Goal: Transaction & Acquisition: Purchase product/service

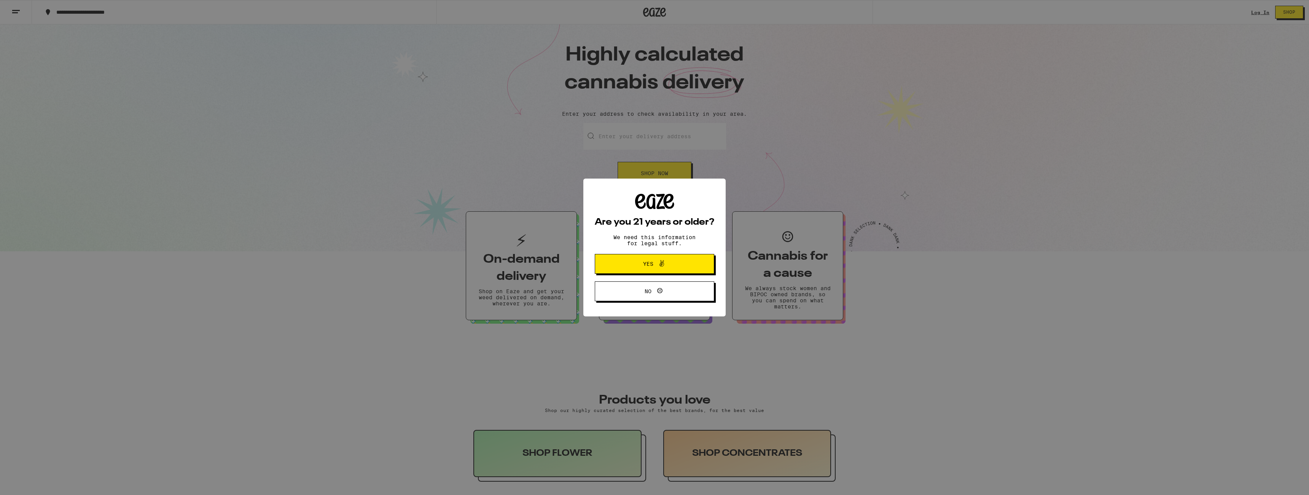
click at [676, 265] on span "Yes" at bounding box center [655, 264] width 58 height 10
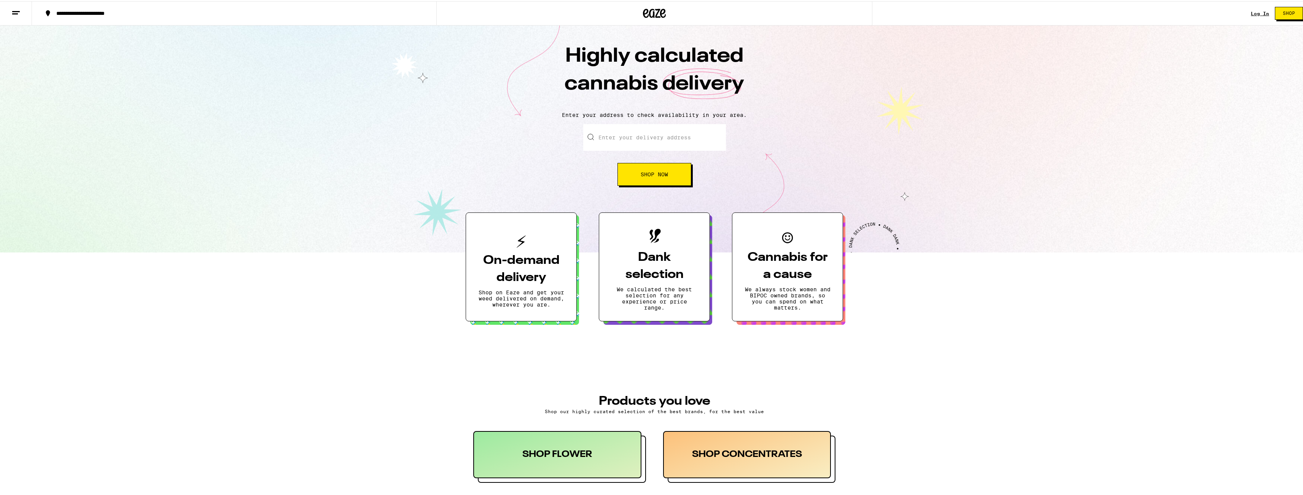
click at [1288, 15] on button "Shop" at bounding box center [1289, 12] width 28 height 13
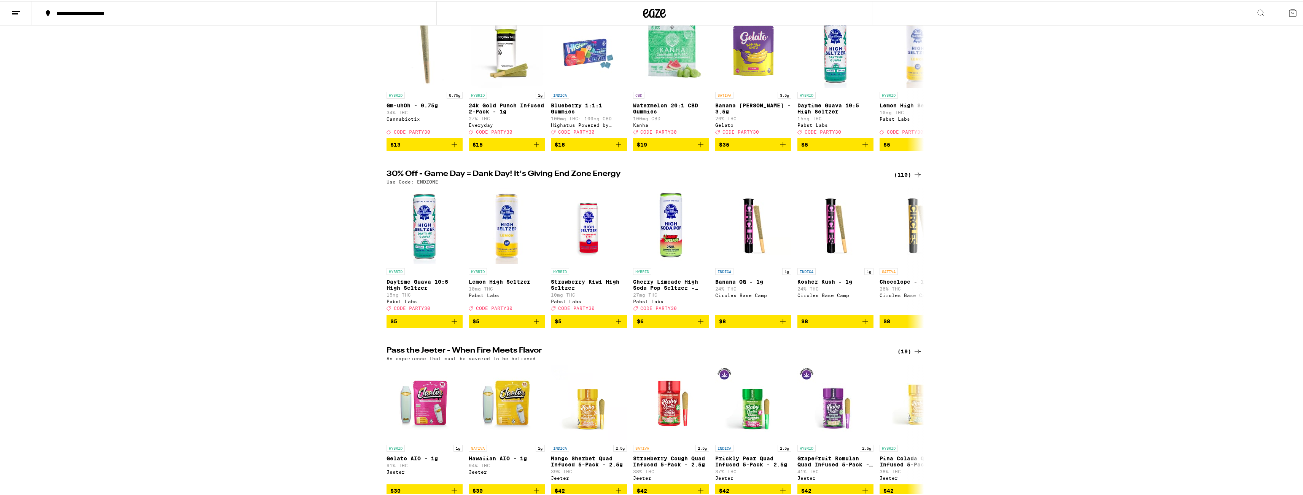
scroll to position [626, 0]
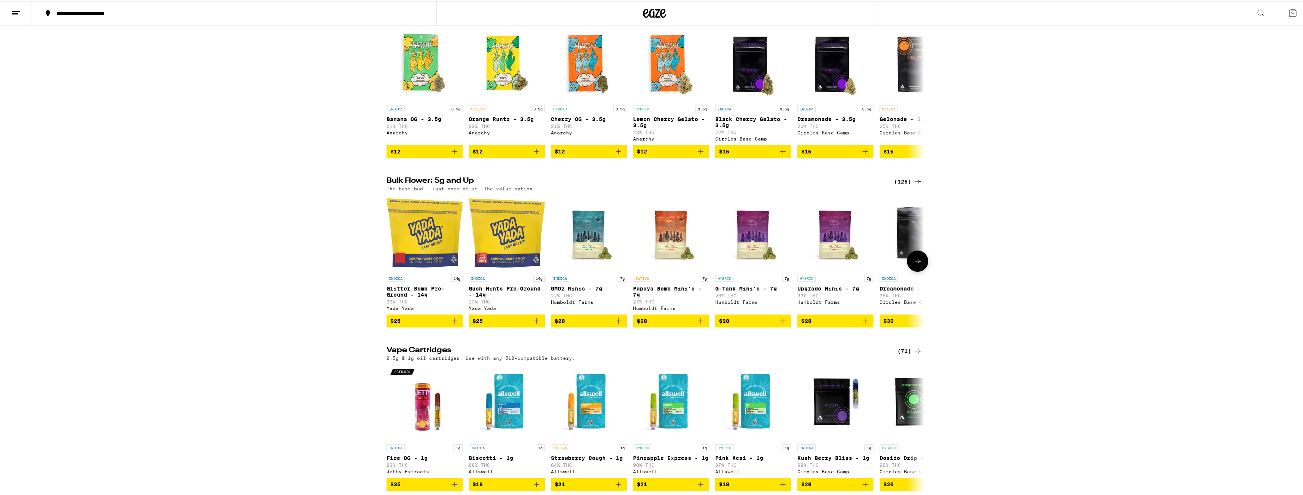
click at [485, 263] on img "Open page for Gush Mints Pre-Ground - 14g from Yada Yada" at bounding box center [507, 232] width 76 height 76
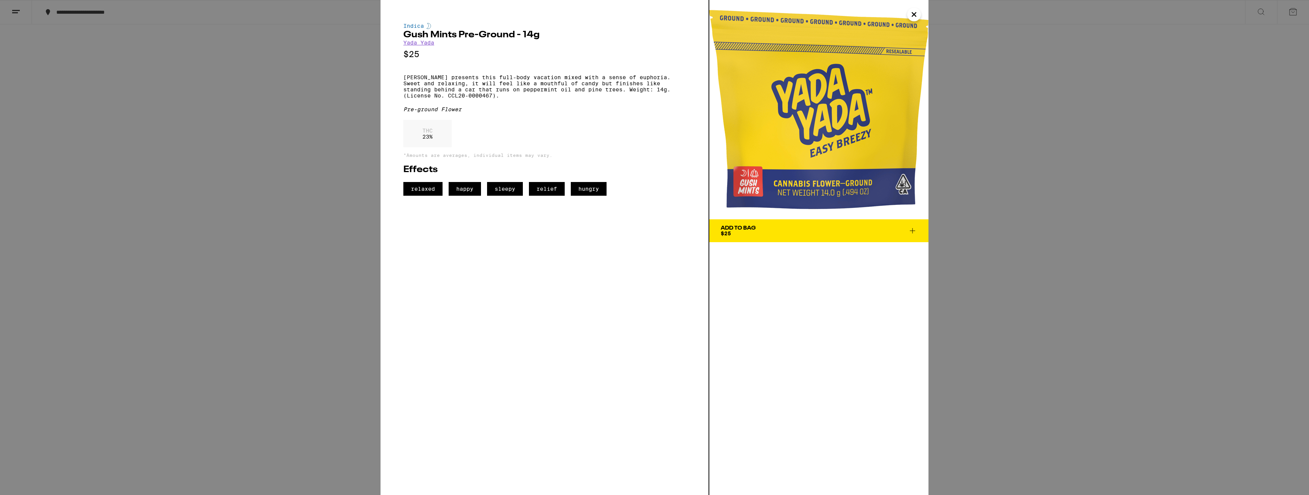
click at [275, 271] on div "Indica Gush Mints Pre-Ground - 14g [PERSON_NAME] $25 [PERSON_NAME] presents thi…" at bounding box center [654, 247] width 1309 height 495
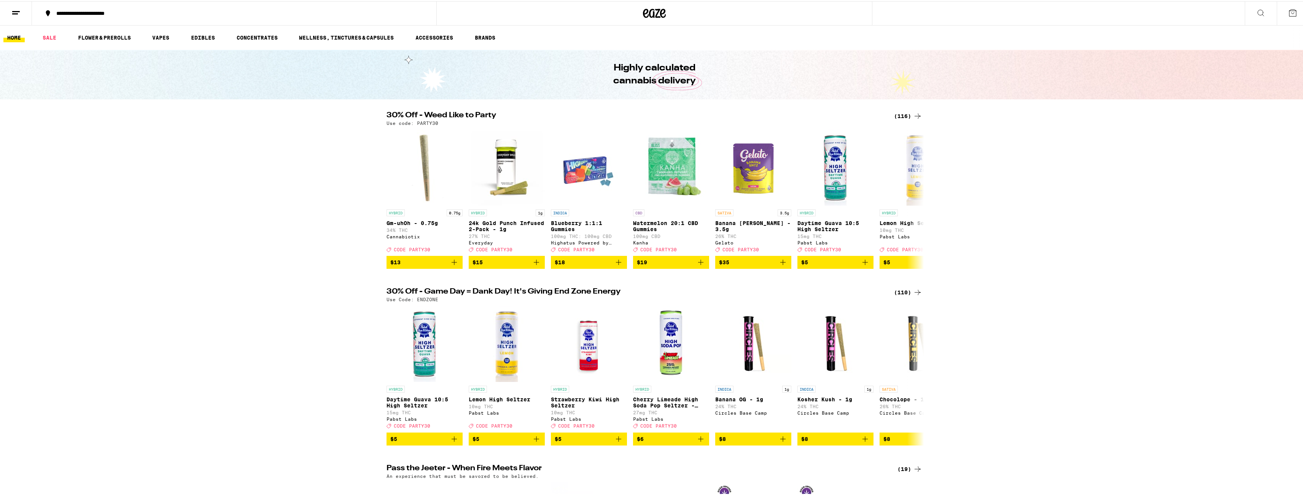
click at [86, 42] on ul "HOME SALE FLOWER & PREROLLS VAPES EDIBLES CONCENTRATES WELLNESS, TINCTURES & CA…" at bounding box center [654, 36] width 1309 height 24
click at [89, 36] on link "FLOWER & PREROLLS" at bounding box center [104, 36] width 60 height 9
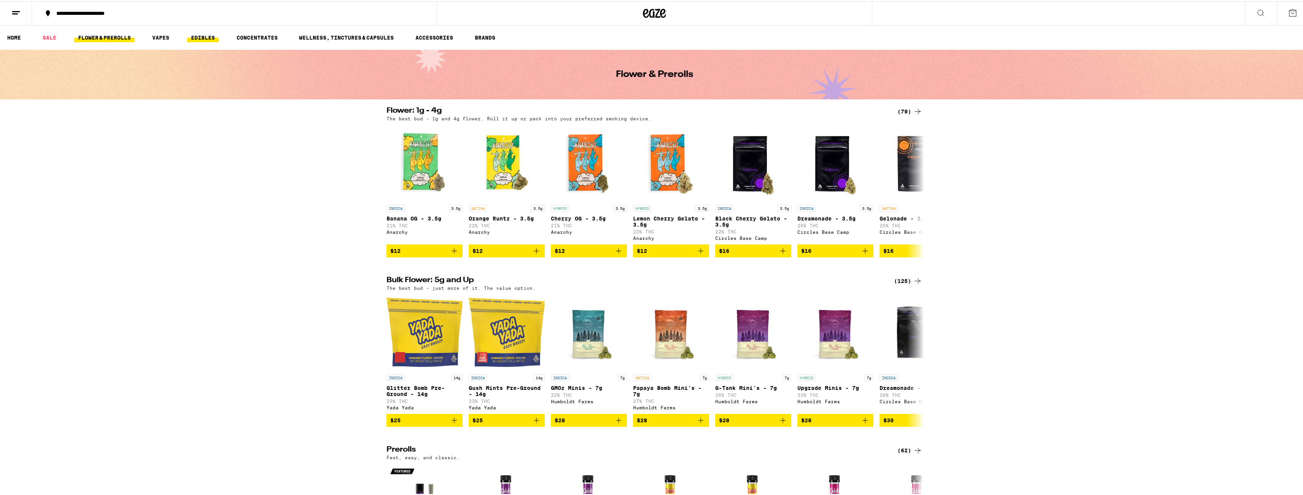
click at [202, 38] on link "EDIBLES" at bounding box center [203, 36] width 32 height 9
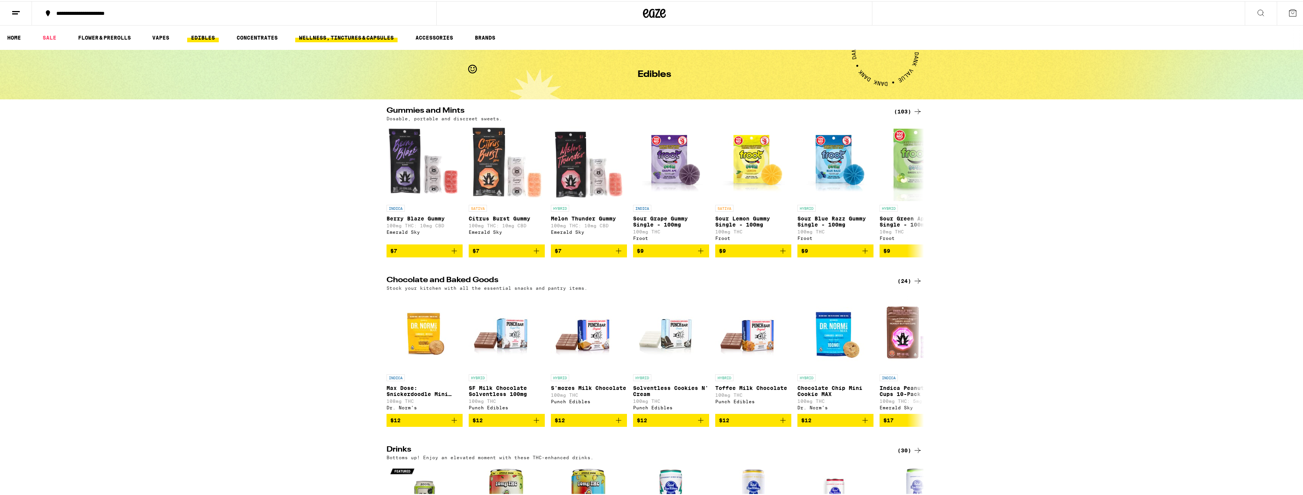
click at [317, 36] on link "WELLNESS, TINCTURES & CAPSULES" at bounding box center [346, 36] width 102 height 9
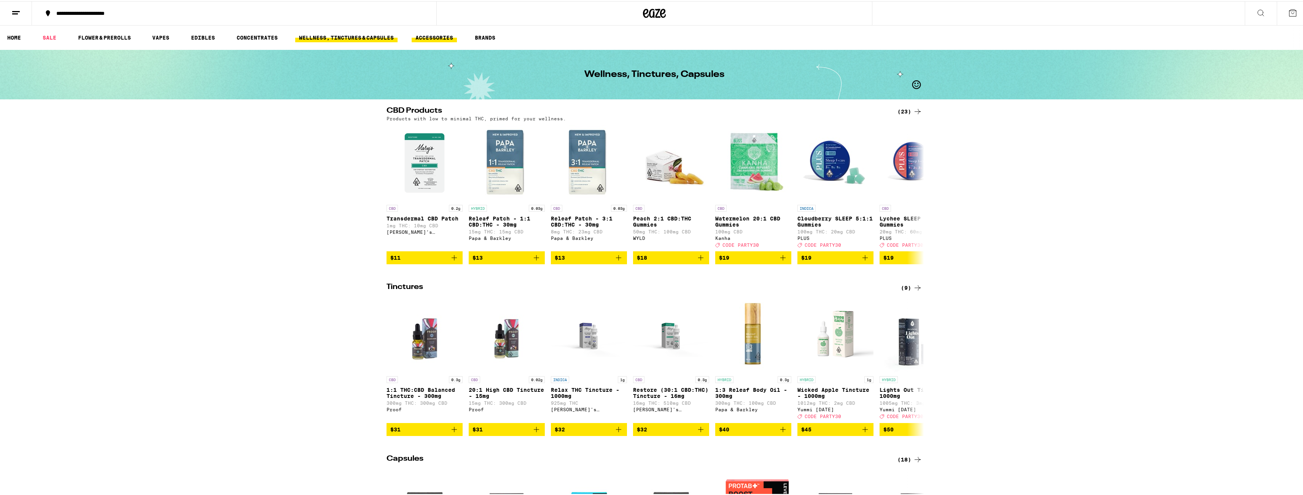
click at [439, 39] on link "ACCESSORIES" at bounding box center [434, 36] width 45 height 9
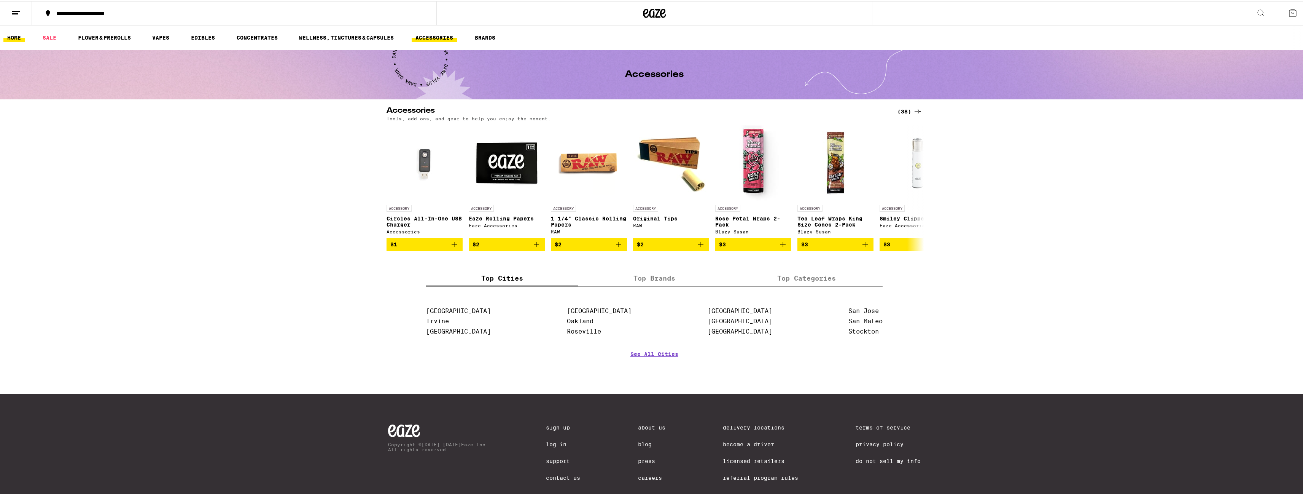
click at [16, 40] on link "HOME" at bounding box center [13, 36] width 21 height 9
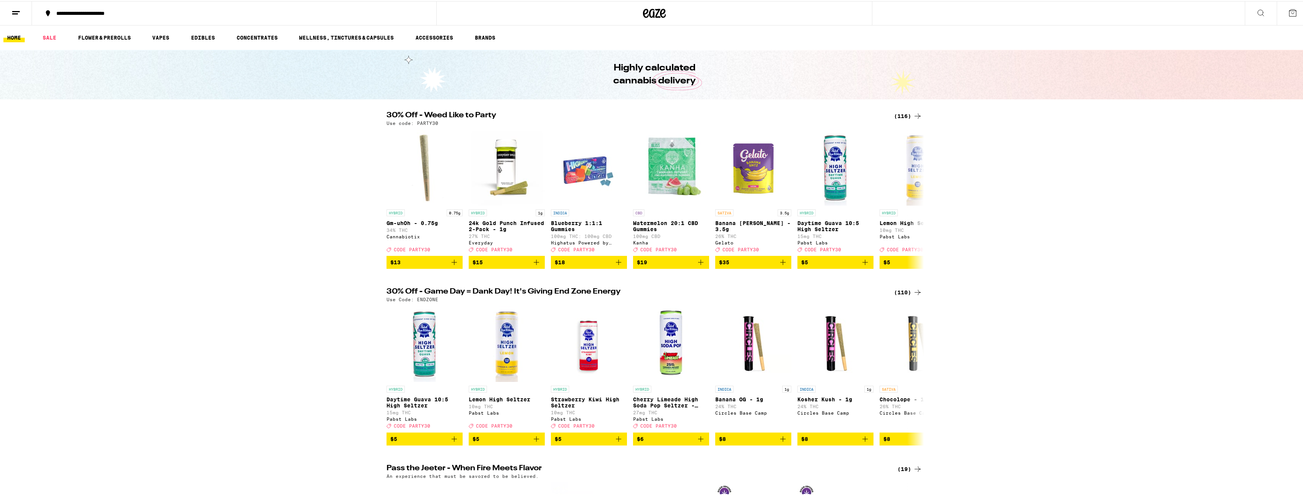
click at [143, 179] on div "30% Off - Weed Like to Party (116) Use code: PARTY30 HYBRID 0.75g Gm-uhOh - 0.7…" at bounding box center [654, 188] width 1309 height 157
